Goal: Task Accomplishment & Management: Use online tool/utility

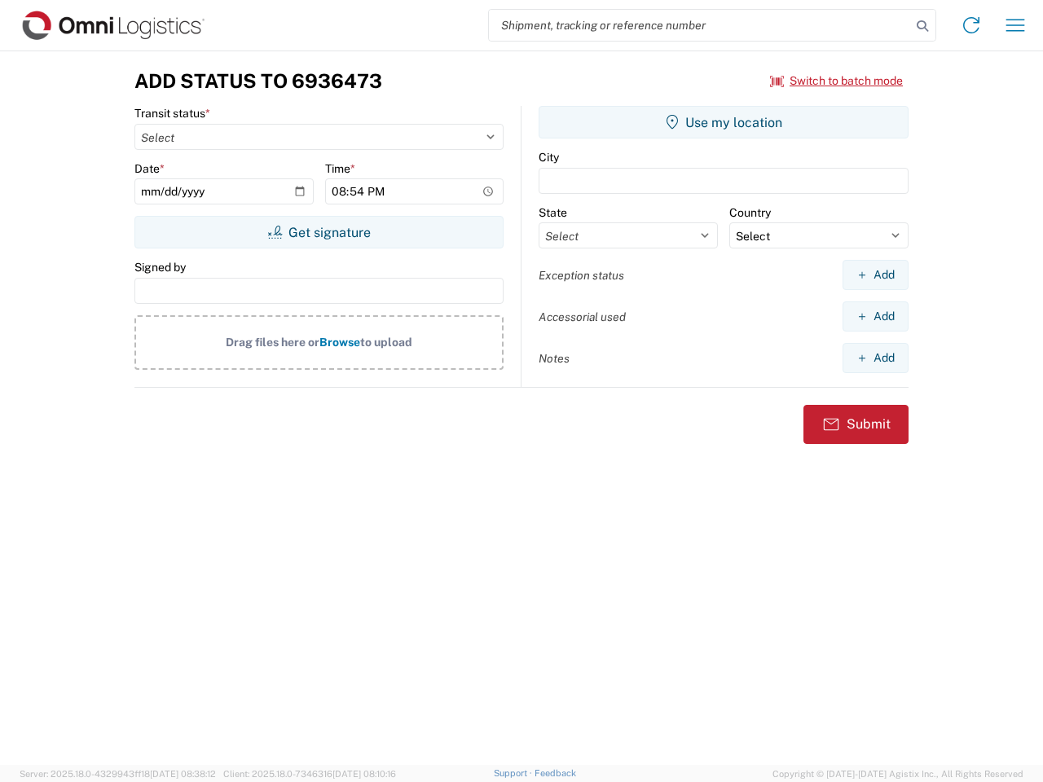
click at [700, 25] on input "search" at bounding box center [700, 25] width 422 height 31
click at [922, 26] on icon at bounding box center [922, 26] width 23 height 23
click at [971, 25] on icon at bounding box center [971, 25] width 26 height 26
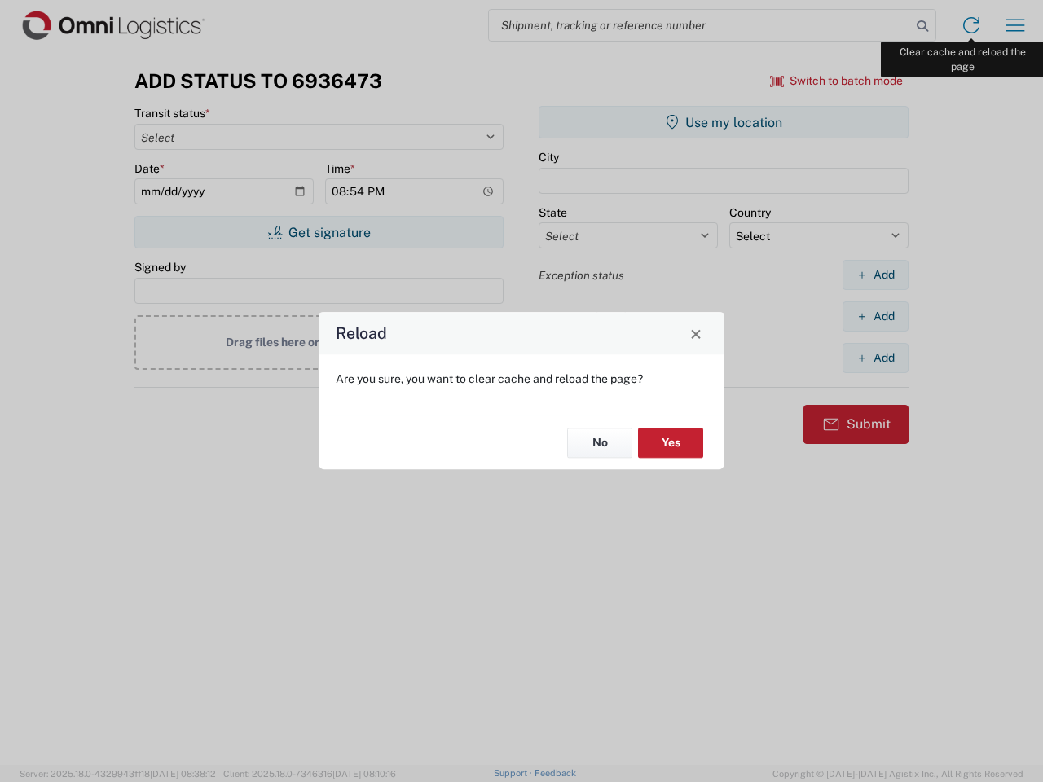
click at [1015, 25] on div "Reload Are you sure, you want to clear cache and reload the page? No Yes" at bounding box center [521, 391] width 1043 height 782
click at [837, 81] on div "Reload Are you sure, you want to clear cache and reload the page? No Yes" at bounding box center [521, 391] width 1043 height 782
click at [319, 232] on div "Reload Are you sure, you want to clear cache and reload the page? No Yes" at bounding box center [521, 391] width 1043 height 782
click at [724, 122] on div "Reload Are you sure, you want to clear cache and reload the page? No Yes" at bounding box center [521, 391] width 1043 height 782
click at [875, 275] on div "Reload Are you sure, you want to clear cache and reload the page? No Yes" at bounding box center [521, 391] width 1043 height 782
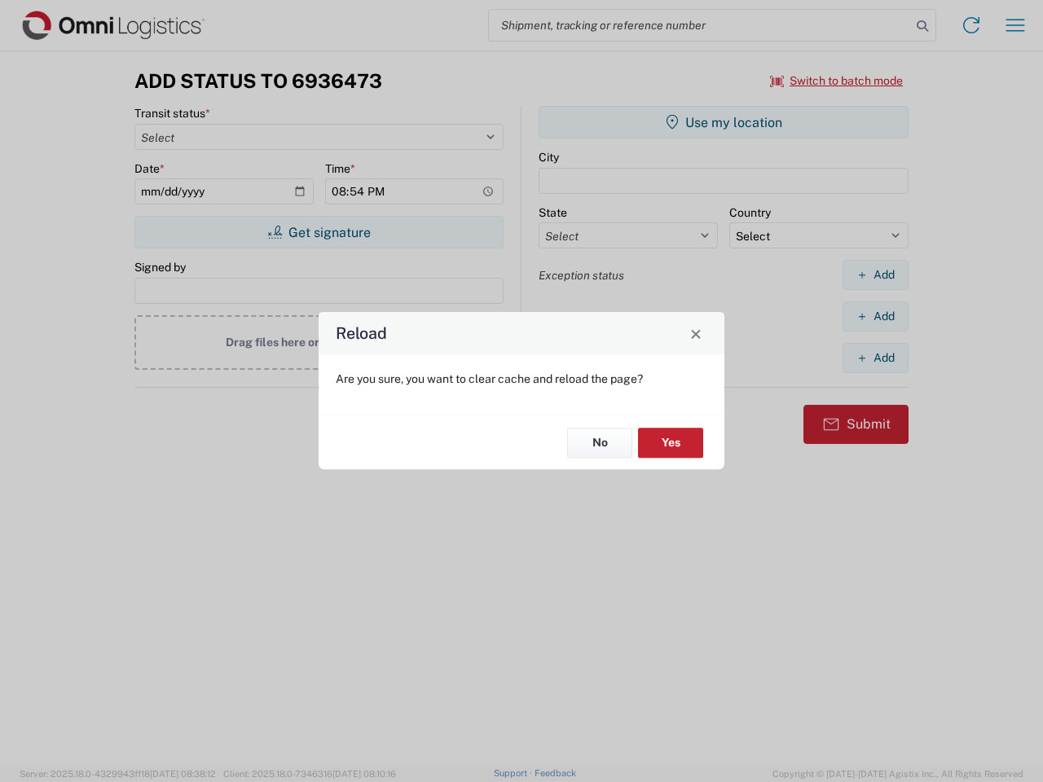
click at [875, 316] on div "Reload Are you sure, you want to clear cache and reload the page? No Yes" at bounding box center [521, 391] width 1043 height 782
click at [875, 358] on div "Reload Are you sure, you want to clear cache and reload the page? No Yes" at bounding box center [521, 391] width 1043 height 782
